Goal: Answer question/provide support

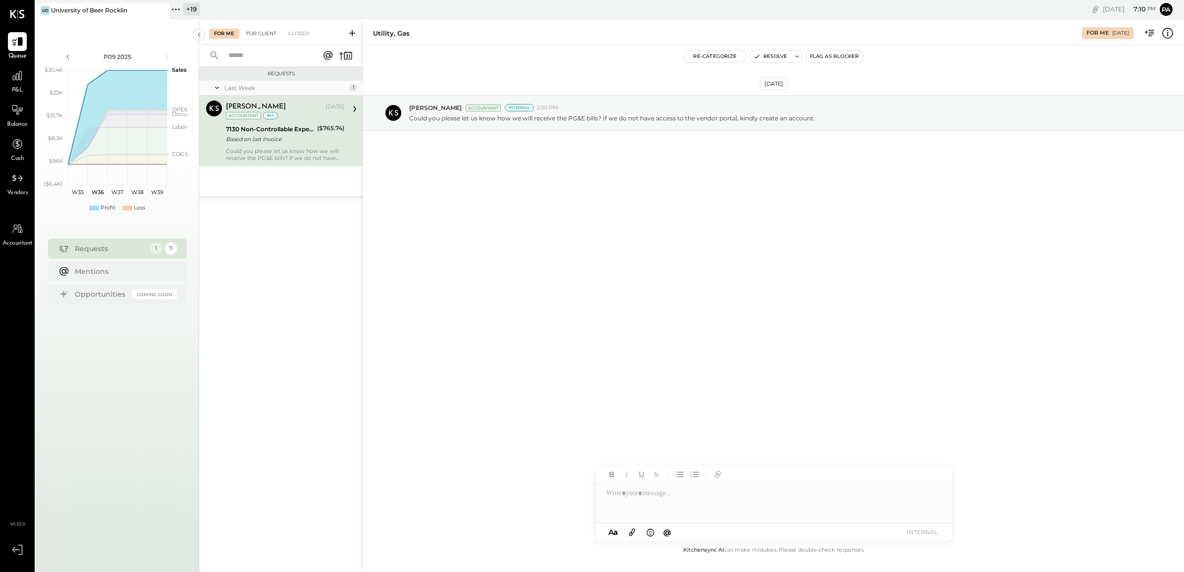
click at [262, 29] on div "For Client" at bounding box center [261, 34] width 40 height 10
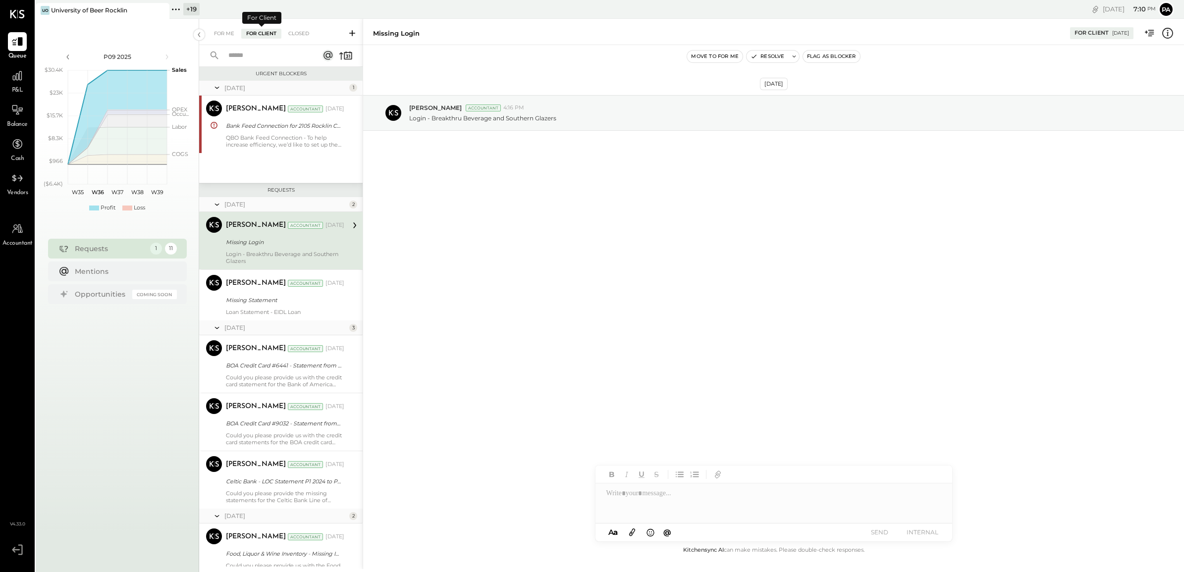
click at [261, 46] on div at bounding box center [260, 55] width 123 height 21
click at [261, 50] on input "text" at bounding box center [267, 56] width 90 height 16
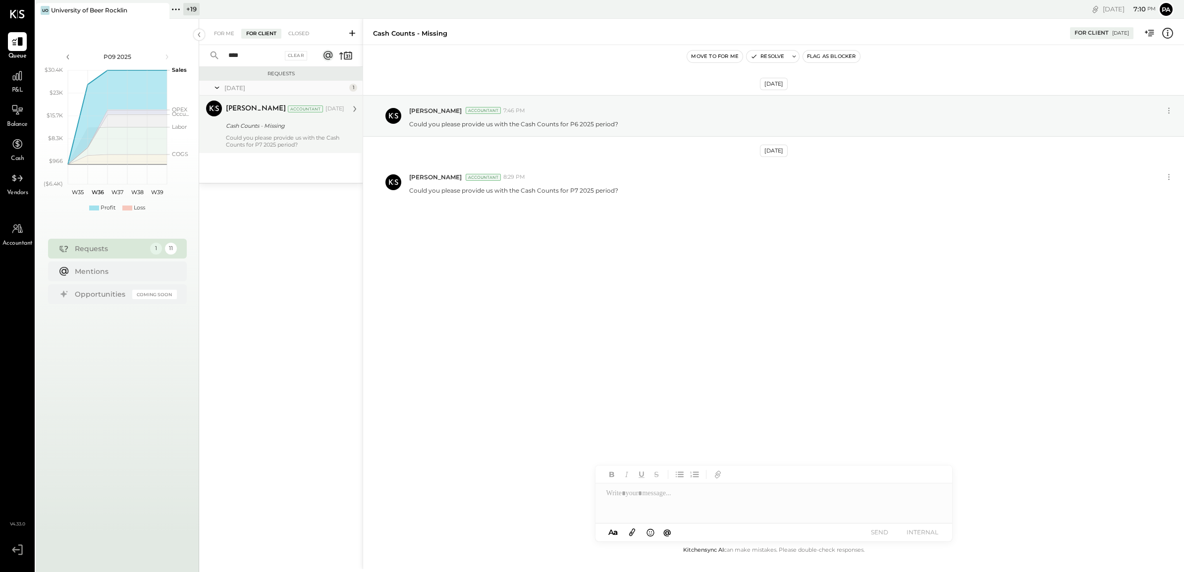
type input "****"
click at [269, 137] on div "Could you please provide us with the Cash Counts for P7 2025 period?" at bounding box center [285, 141] width 118 height 14
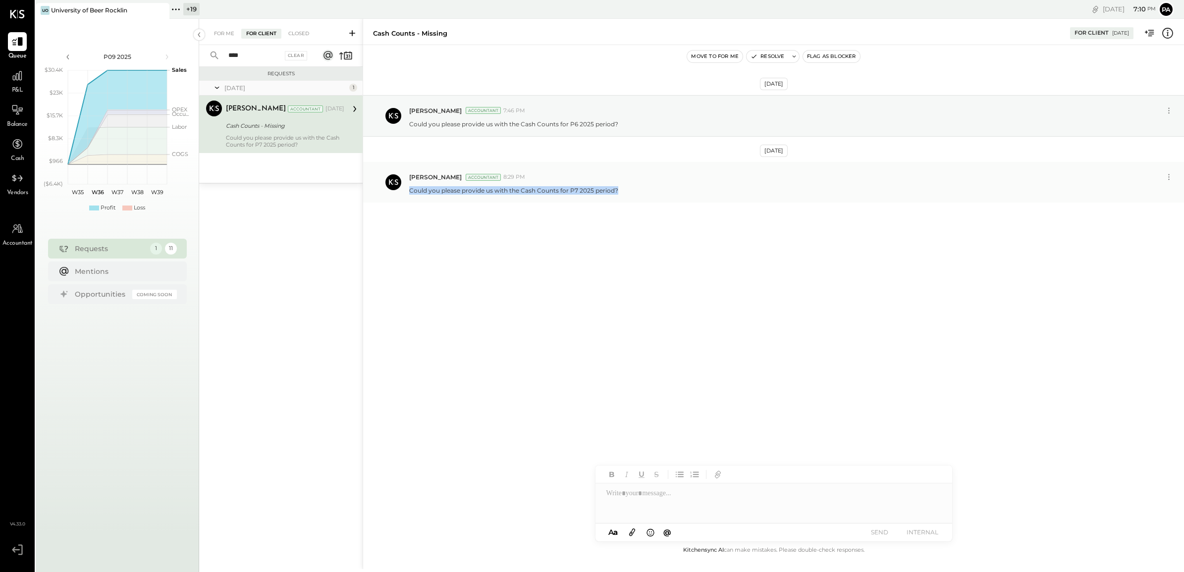
drag, startPoint x: 410, startPoint y: 192, endPoint x: 637, endPoint y: 194, distance: 227.8
click at [637, 194] on div "Could you please provide us with the Cash Counts for P7 2025 period?" at bounding box center [792, 189] width 767 height 10
copy p "Could you please provide us with the Cash Counts for P7 2025 period?"
click at [647, 503] on div at bounding box center [773, 503] width 357 height 40
paste div
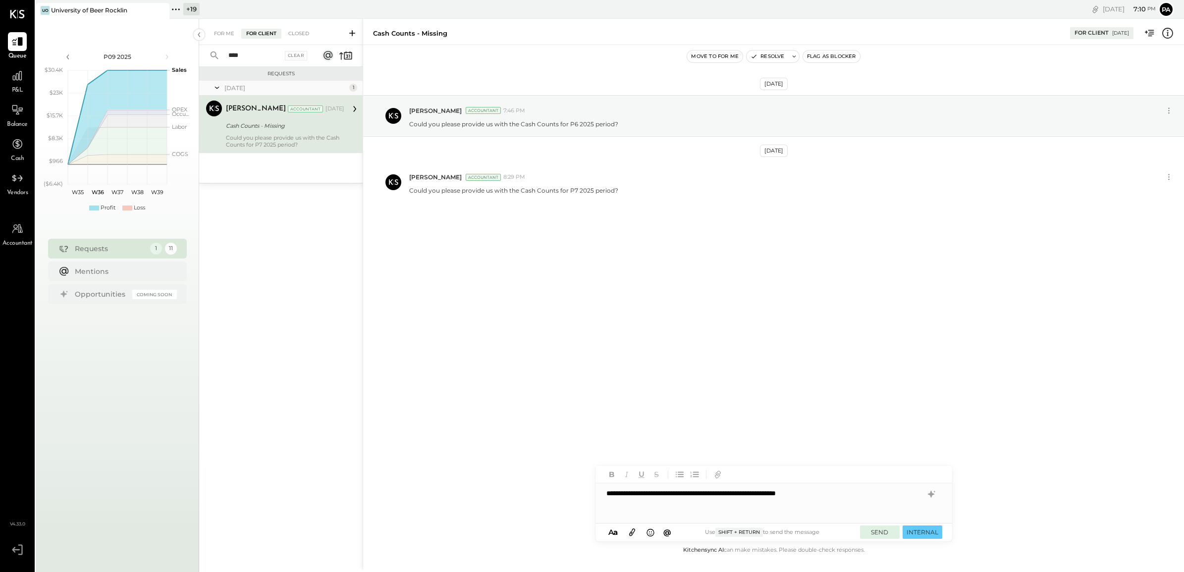
click at [878, 536] on button "SEND" at bounding box center [880, 531] width 40 height 13
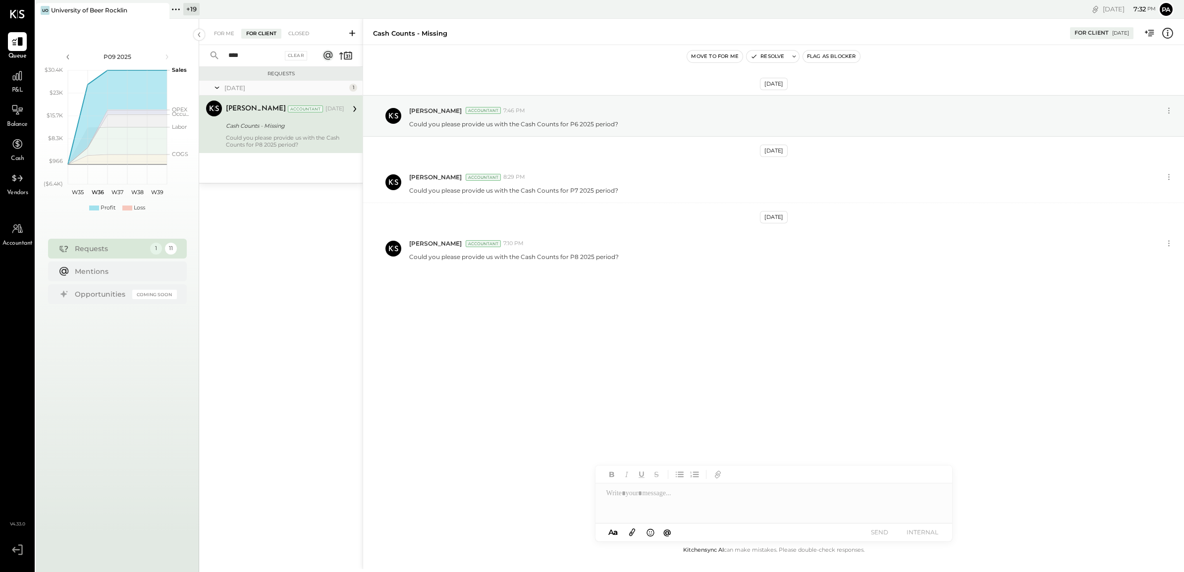
drag, startPoint x: 260, startPoint y: 51, endPoint x: 215, endPoint y: 51, distance: 44.6
click at [215, 51] on div "**** Clear" at bounding box center [260, 55] width 123 height 21
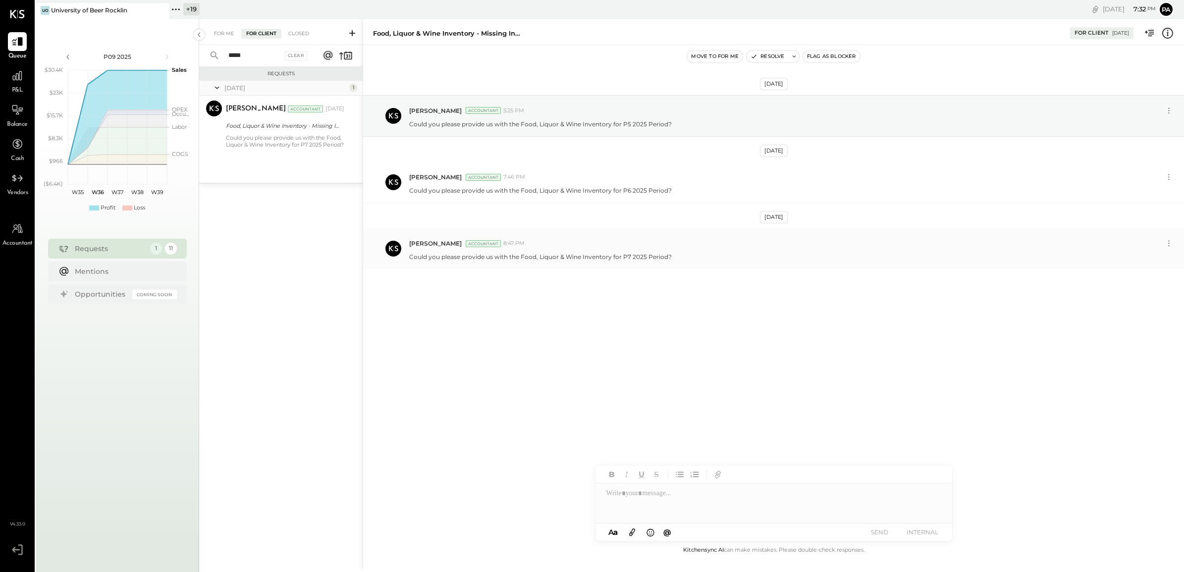
type input "*****"
drag, startPoint x: 409, startPoint y: 258, endPoint x: 687, endPoint y: 260, distance: 278.4
click at [687, 260] on div "Could you please provide us with the Food, Liquor & Wine Inventory for P7 2025 …" at bounding box center [792, 256] width 767 height 10
copy p "Could you please provide us with the Food, Liquor & Wine Inventory for P7 2025 …"
click at [635, 509] on div at bounding box center [773, 503] width 357 height 40
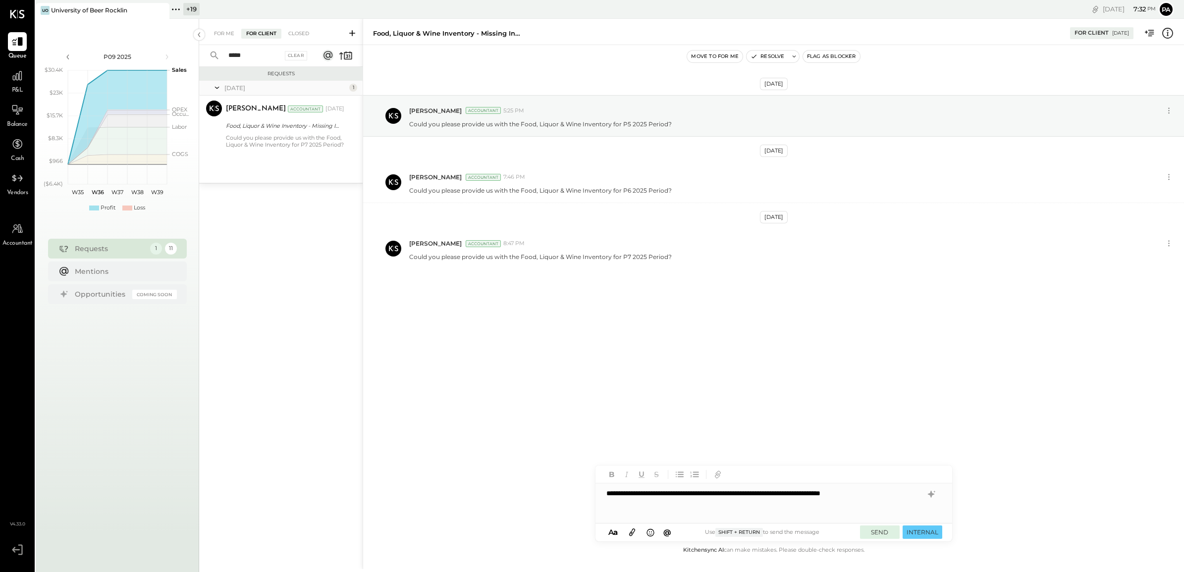
click at [882, 531] on button "SEND" at bounding box center [880, 531] width 40 height 13
